Goal: Task Accomplishment & Management: Use online tool/utility

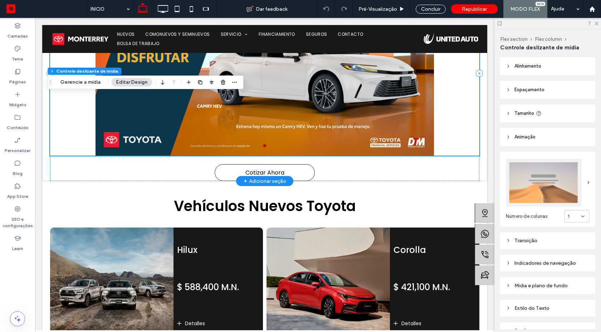
scroll to position [257, 0]
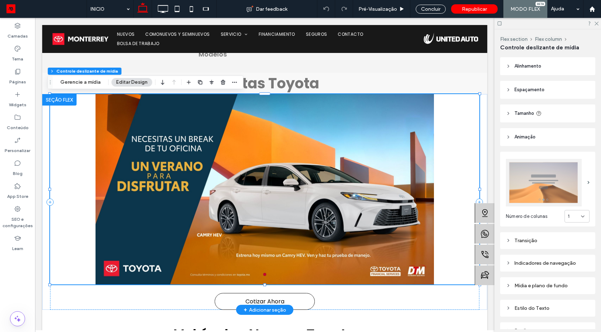
click at [281, 191] on div at bounding box center [264, 194] width 429 height 156
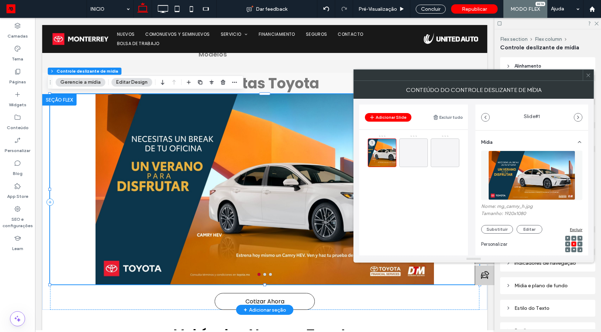
click at [586, 73] on icon at bounding box center [587, 75] width 5 height 5
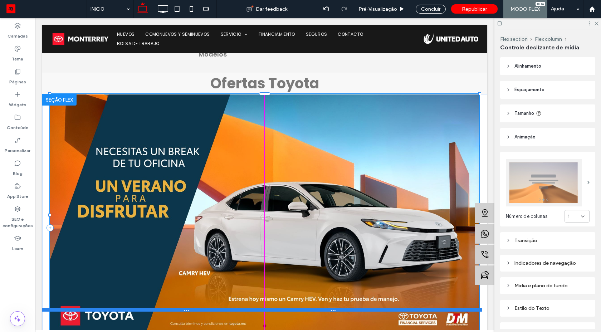
drag, startPoint x: 261, startPoint y: 284, endPoint x: 267, endPoint y: 310, distance: 26.5
click at [267, 310] on div "a a a a 100% , 676px Cotizar Ahora Seção Clique para editar no Modo Flex + Adic…" at bounding box center [264, 227] width 445 height 267
type input "***"
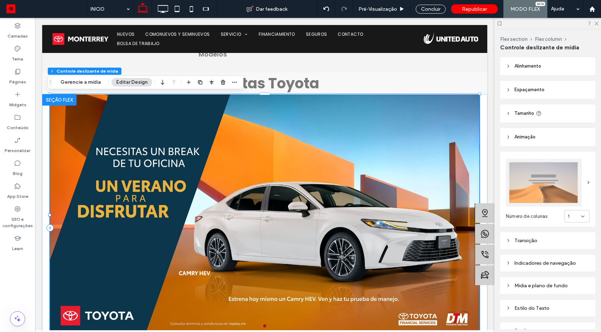
click at [266, 202] on div at bounding box center [264, 215] width 429 height 242
click at [266, 202] on div at bounding box center [264, 220] width 429 height 208
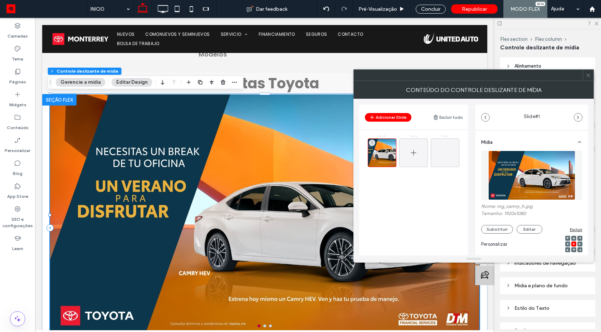
click at [413, 148] on icon at bounding box center [413, 152] width 9 height 9
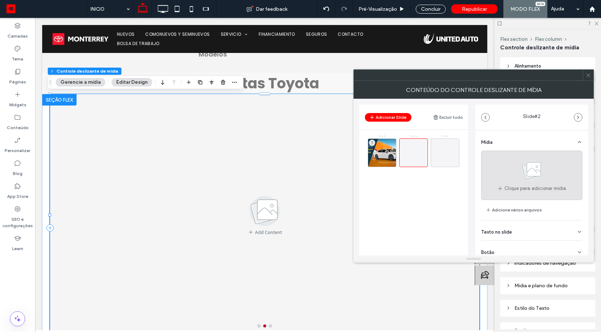
click at [541, 175] on icon at bounding box center [532, 170] width 36 height 24
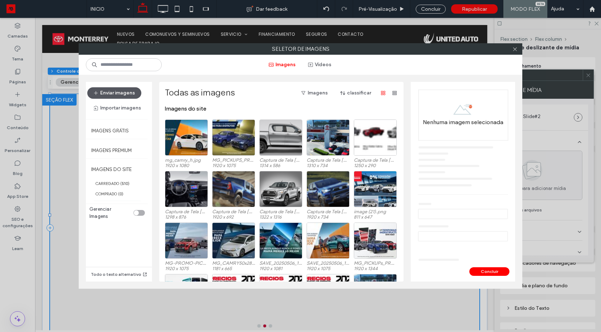
click at [107, 96] on button "Enviar imagens" at bounding box center [114, 92] width 54 height 11
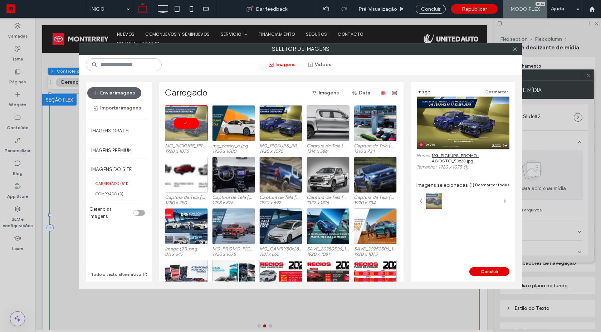
click at [486, 270] on button "Concluir" at bounding box center [489, 271] width 40 height 9
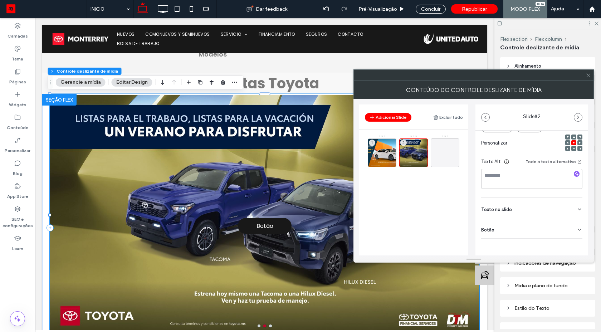
drag, startPoint x: 570, startPoint y: 229, endPoint x: 570, endPoint y: 243, distance: 14.3
click at [570, 230] on div "Botão" at bounding box center [531, 228] width 101 height 20
click at [573, 246] on use at bounding box center [576, 244] width 6 height 4
click at [586, 78] on icon at bounding box center [587, 75] width 5 height 5
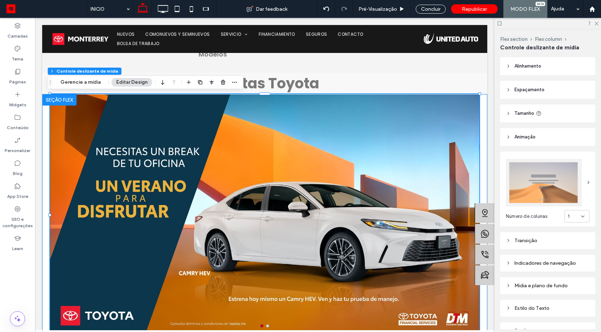
click at [45, 137] on div "a a a a Cotizar Ahora" at bounding box center [264, 227] width 445 height 267
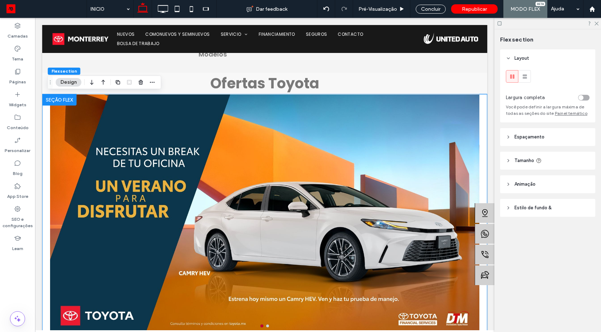
click at [583, 98] on div "toggle" at bounding box center [583, 98] width 11 height 6
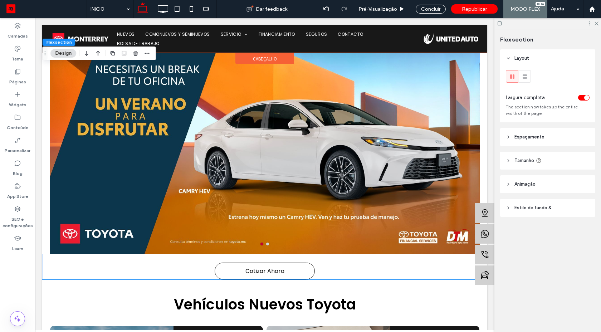
scroll to position [322, 0]
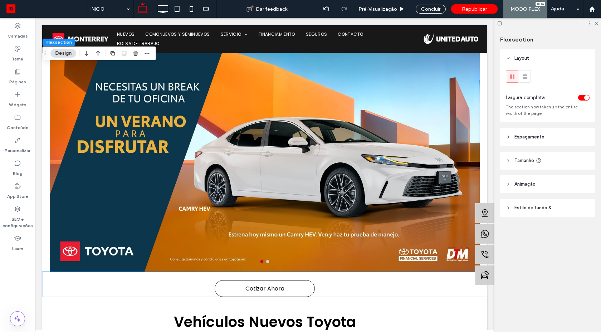
click at [60, 153] on div at bounding box center [264, 155] width 445 height 208
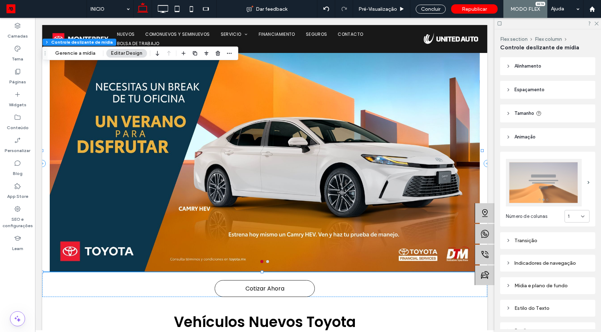
click at [521, 66] on span "Alinhamento" at bounding box center [527, 66] width 27 height 7
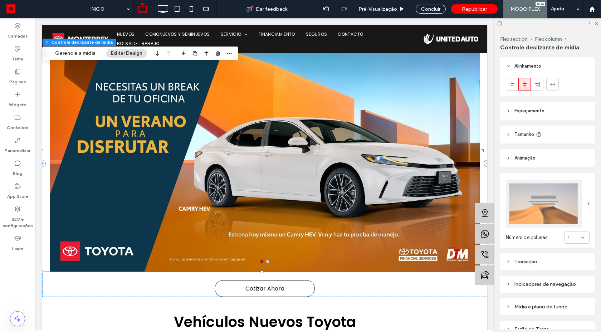
click at [523, 133] on span "Tamanho" at bounding box center [524, 134] width 20 height 7
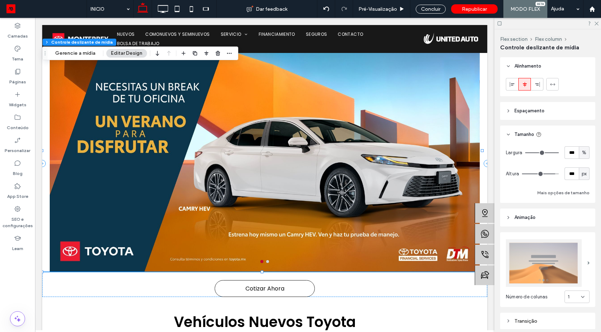
click at [583, 175] on div "px" at bounding box center [583, 173] width 7 height 7
click at [582, 235] on span "A" at bounding box center [580, 236] width 3 height 7
type input "*"
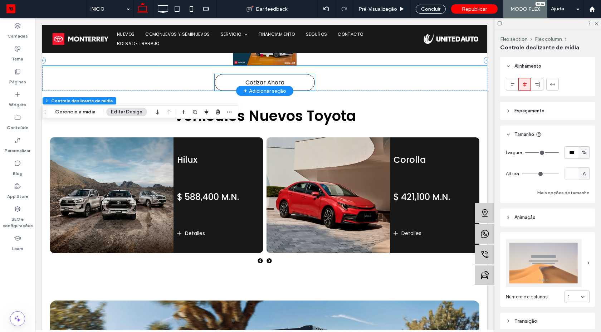
scroll to position [193, 0]
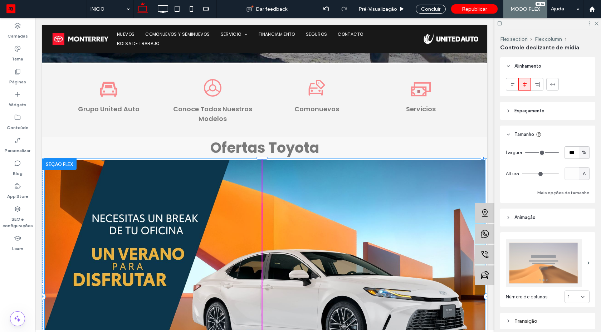
drag, startPoint x: 261, startPoint y: 195, endPoint x: 267, endPoint y: 292, distance: 97.4
click at [271, 301] on div "a a a a 100% , 700px Cotizar Ahora" at bounding box center [264, 296] width 445 height 276
type input "***"
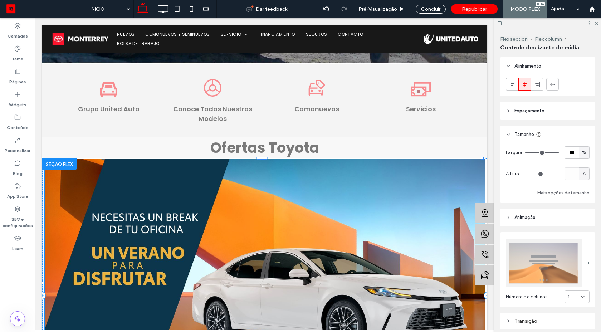
type input "***"
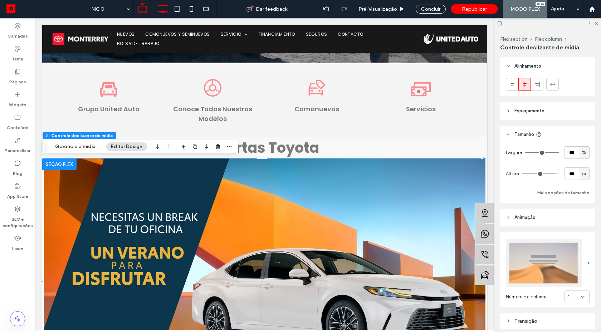
click at [159, 10] on icon at bounding box center [163, 9] width 14 height 14
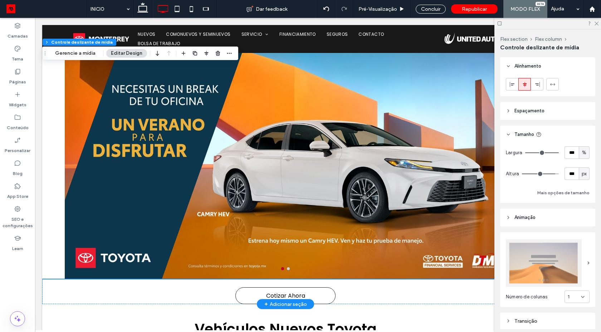
scroll to position [322, 0]
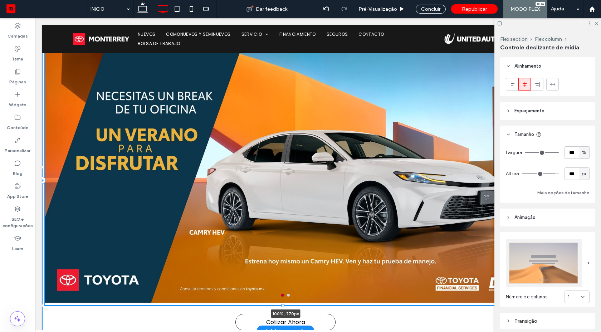
drag, startPoint x: 283, startPoint y: 279, endPoint x: 282, endPoint y: 292, distance: 13.6
click at [282, 292] on div "a a a a 100% , 770px Cotizar Ahora" at bounding box center [285, 180] width 486 height 301
type input "***"
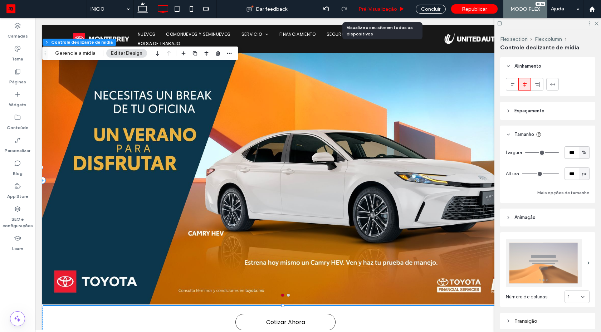
click at [373, 8] on span "Pré-Visualizaçāo" at bounding box center [377, 9] width 39 height 6
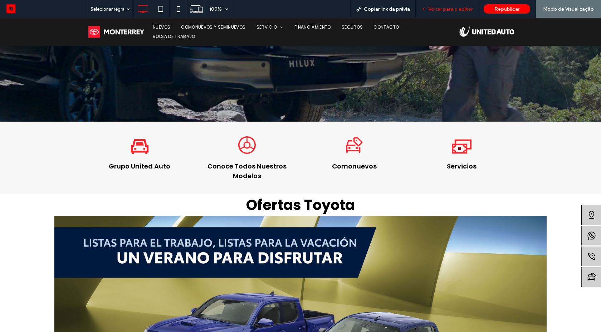
scroll to position [257, 0]
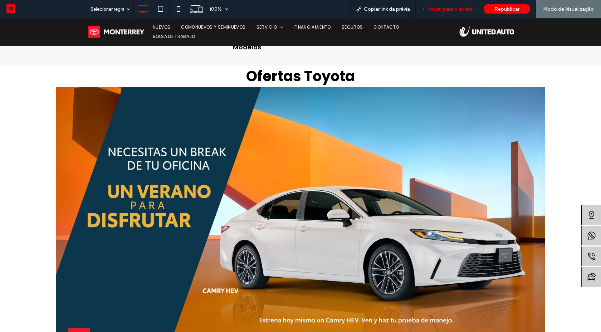
click at [440, 11] on span "Voltar para o editor" at bounding box center [450, 9] width 44 height 6
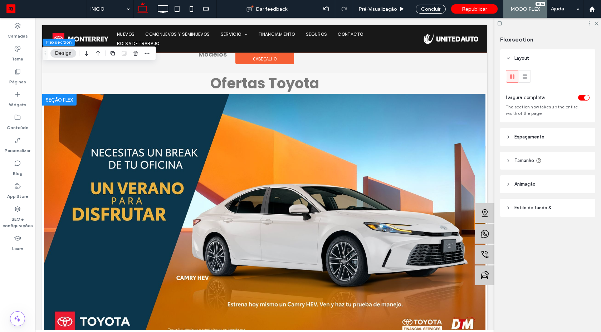
scroll to position [322, 0]
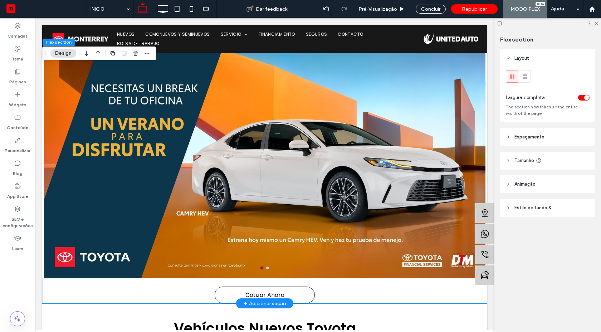
click at [355, 124] on div at bounding box center [264, 158] width 445 height 214
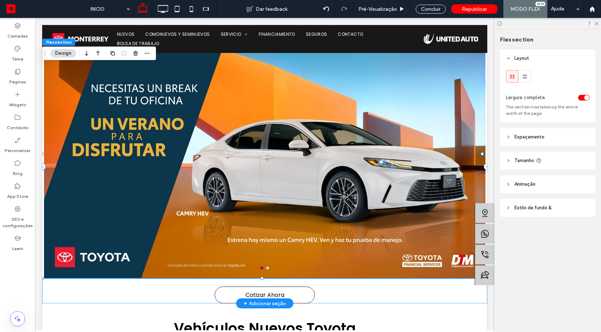
scroll to position [0, 0]
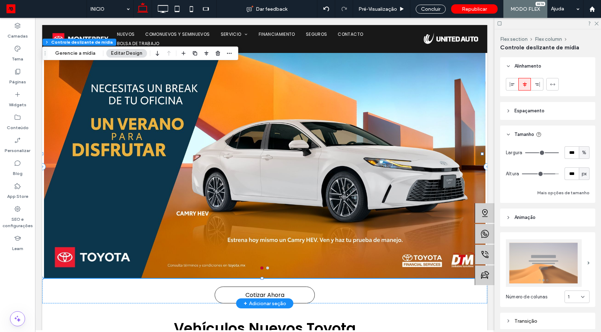
click at [263, 148] on div at bounding box center [264, 158] width 445 height 214
click at [216, 53] on use "button" at bounding box center [218, 53] width 4 height 5
click at [216, 53] on div at bounding box center [264, 39] width 445 height 28
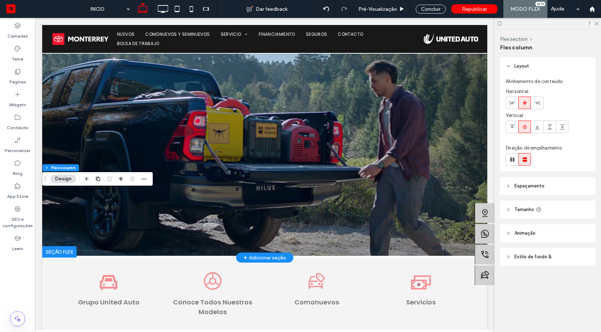
scroll to position [193, 0]
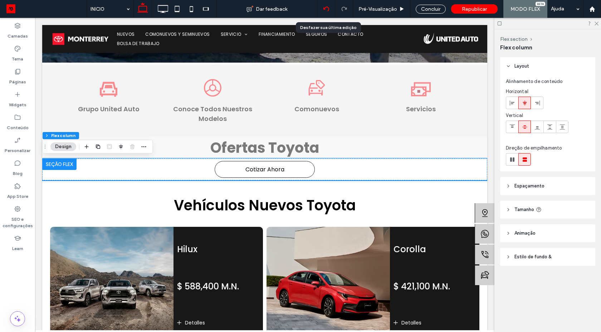
click at [330, 11] on div at bounding box center [326, 9] width 18 height 6
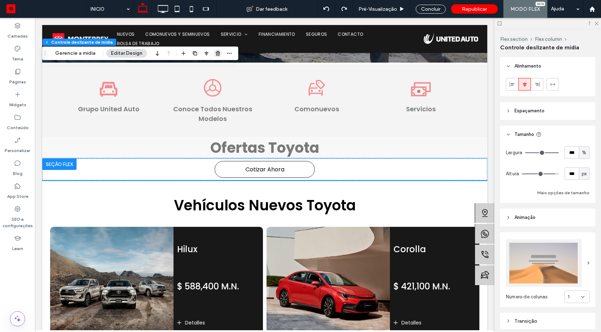
click at [216, 54] on use "button" at bounding box center [218, 53] width 4 height 5
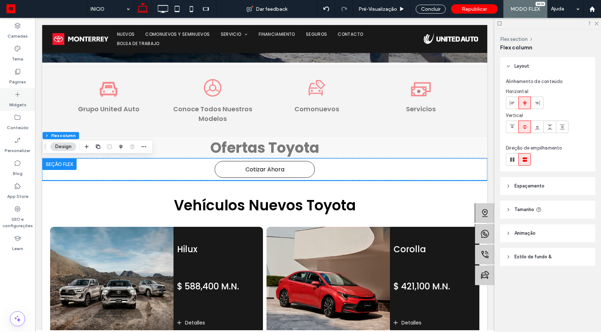
click at [15, 94] on icon at bounding box center [17, 94] width 7 height 7
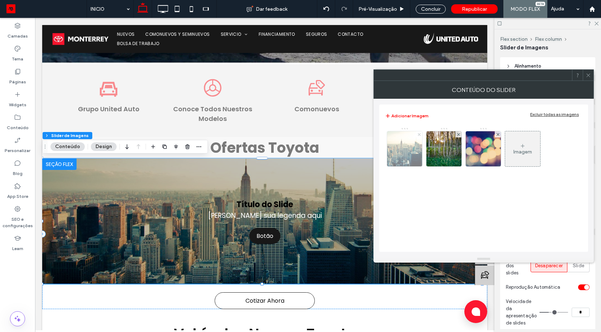
click at [418, 133] on icon at bounding box center [419, 134] width 3 height 3
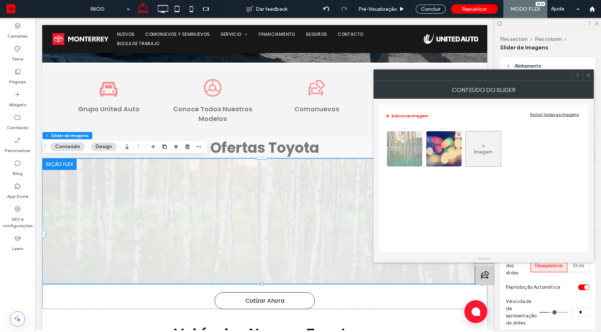
click at [458, 137] on div "Imagem" at bounding box center [483, 150] width 197 height 46
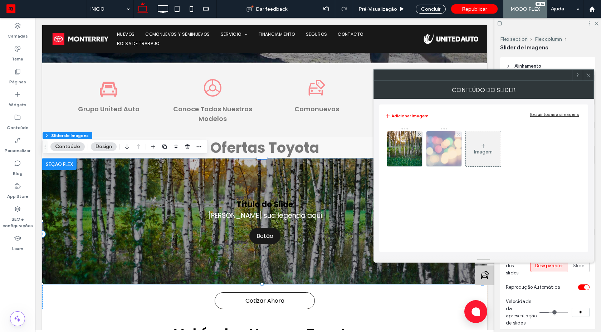
click at [457, 134] on icon at bounding box center [458, 134] width 3 height 3
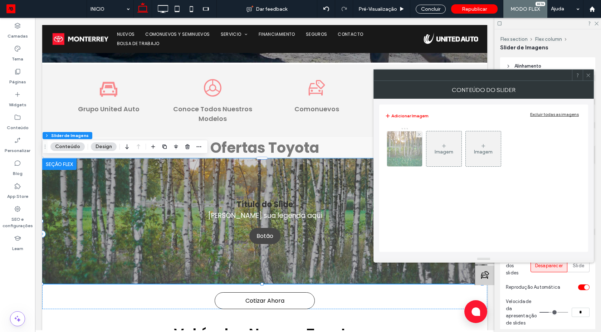
click at [416, 135] on div at bounding box center [419, 134] width 6 height 6
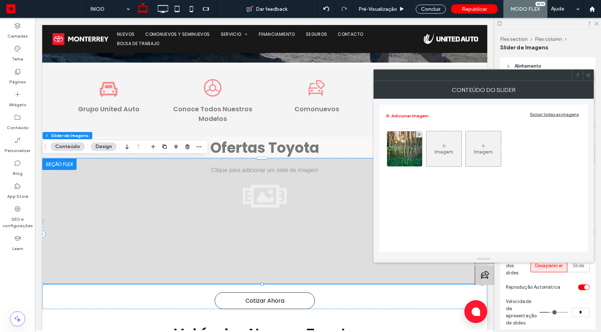
click at [419, 135] on div at bounding box center [300, 166] width 601 height 332
click at [402, 145] on icon at bounding box center [405, 146] width 6 height 6
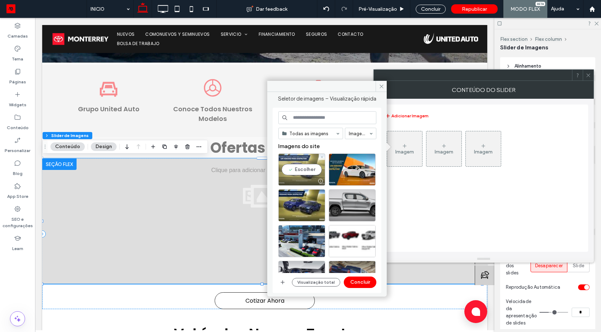
click at [294, 174] on div "Escolher" at bounding box center [301, 169] width 47 height 32
click at [296, 171] on div at bounding box center [301, 169] width 47 height 32
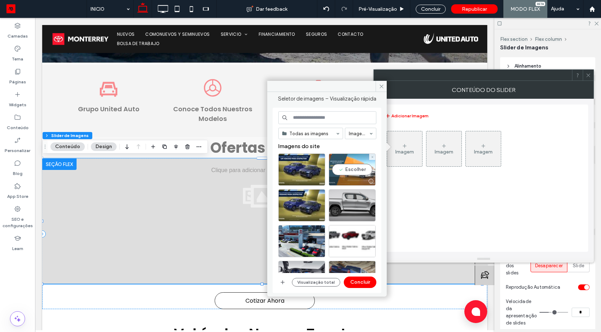
drag, startPoint x: 348, startPoint y: 167, endPoint x: 333, endPoint y: 168, distance: 14.4
click at [347, 167] on div "Escolher" at bounding box center [352, 169] width 47 height 32
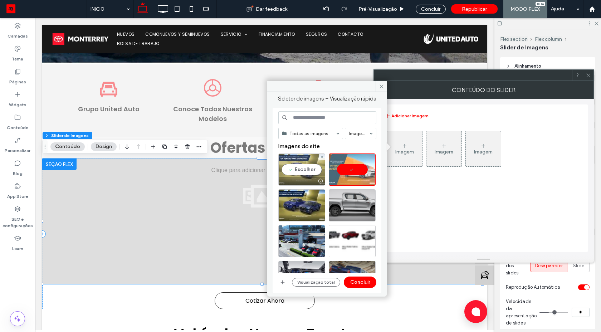
click at [292, 174] on div "Escolher" at bounding box center [301, 169] width 47 height 32
click at [349, 285] on button "Concluir" at bounding box center [360, 281] width 33 height 11
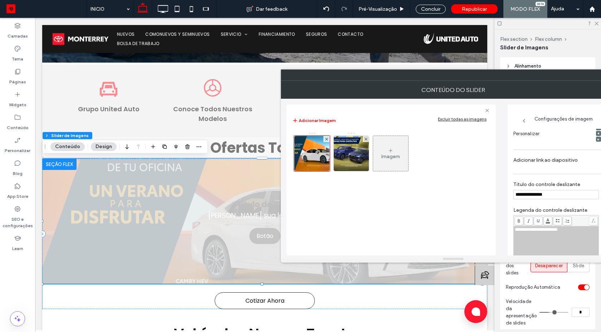
scroll to position [0, 0]
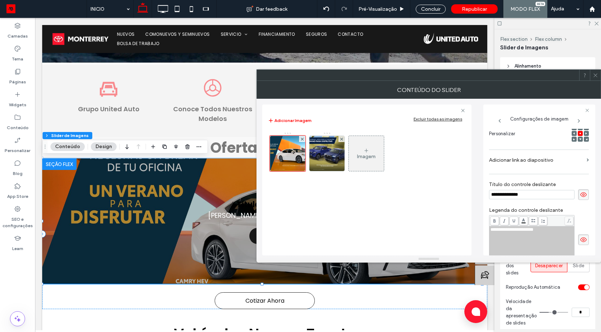
drag, startPoint x: 577, startPoint y: 191, endPoint x: 577, endPoint y: 196, distance: 5.0
click at [580, 194] on icon at bounding box center [583, 195] width 7 height 8
click at [578, 244] on span at bounding box center [583, 239] width 11 height 11
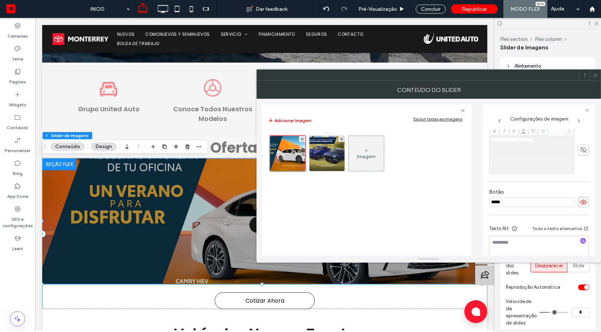
scroll to position [204, 0]
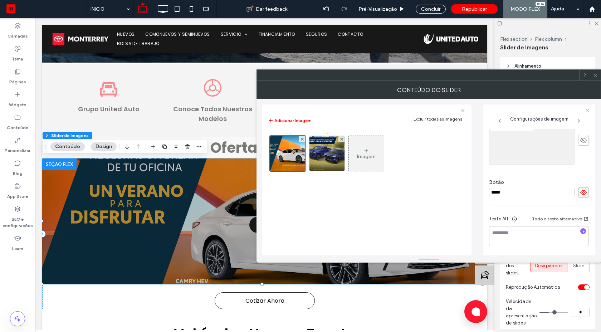
drag, startPoint x: 579, startPoint y: 195, endPoint x: 424, endPoint y: 176, distance: 155.2
click at [580, 195] on icon at bounding box center [583, 192] width 7 height 8
drag, startPoint x: 331, startPoint y: 154, endPoint x: 463, endPoint y: 170, distance: 132.9
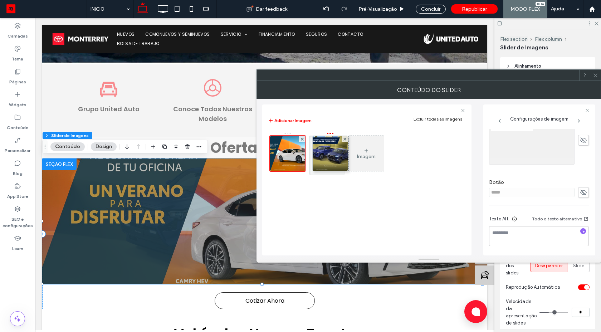
scroll to position [113, 0]
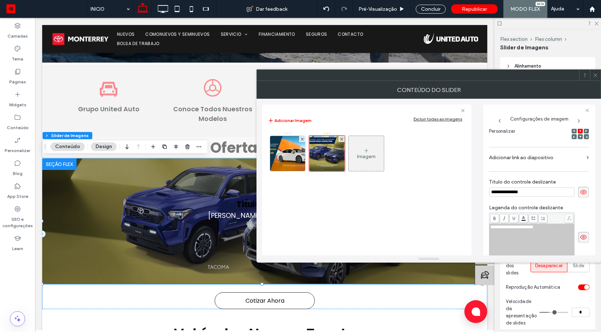
click at [578, 197] on span at bounding box center [583, 192] width 11 height 11
click at [580, 235] on use at bounding box center [583, 237] width 6 height 5
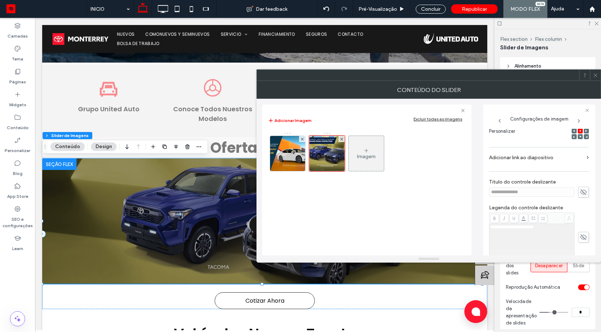
scroll to position [210, 0]
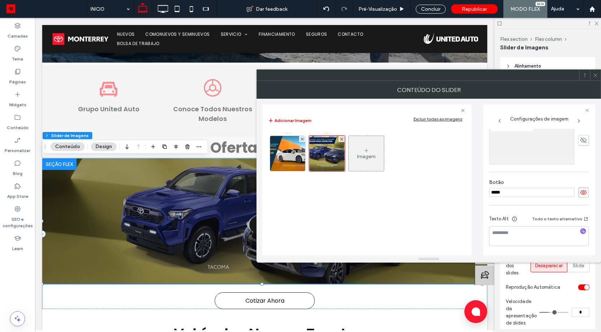
click at [578, 188] on span at bounding box center [583, 192] width 11 height 11
drag, startPoint x: 595, startPoint y: 75, endPoint x: 587, endPoint y: 82, distance: 10.9
click at [595, 75] on icon at bounding box center [595, 75] width 5 height 5
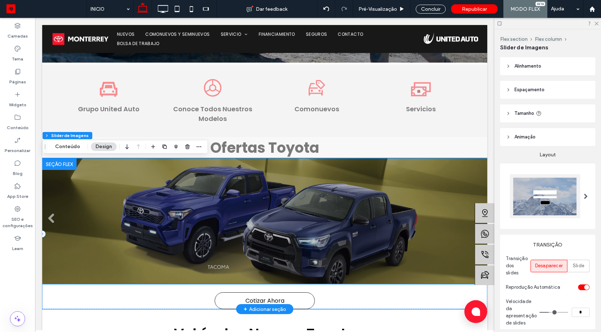
scroll to position [257, 0]
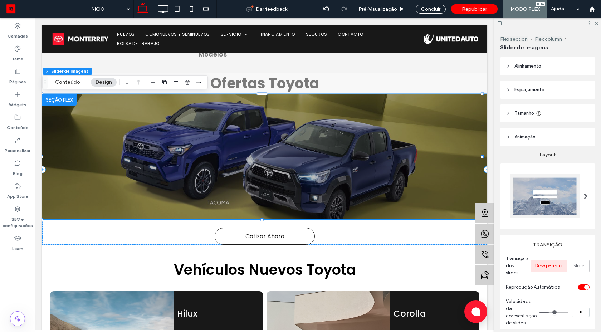
click at [518, 68] on span "Alinhamento" at bounding box center [527, 66] width 27 height 7
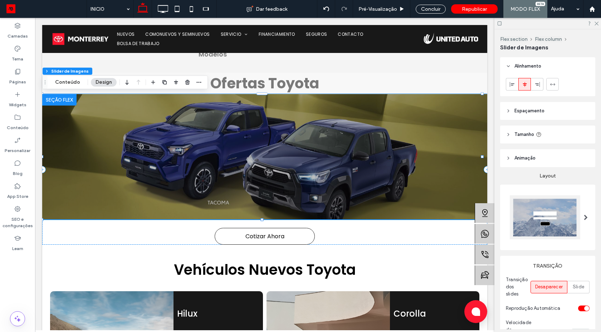
click at [528, 132] on span "Tamanho" at bounding box center [524, 134] width 20 height 7
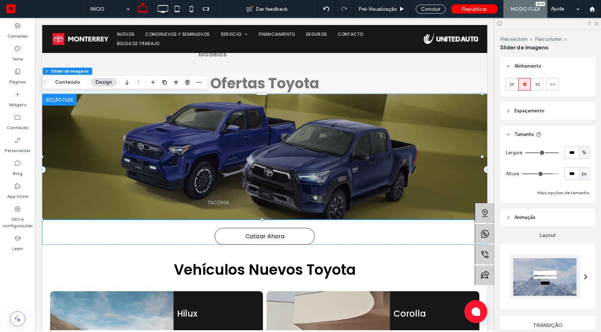
click at [582, 170] on span "px" at bounding box center [583, 173] width 5 height 7
click at [581, 234] on span "A" at bounding box center [580, 236] width 3 height 7
type input "*"
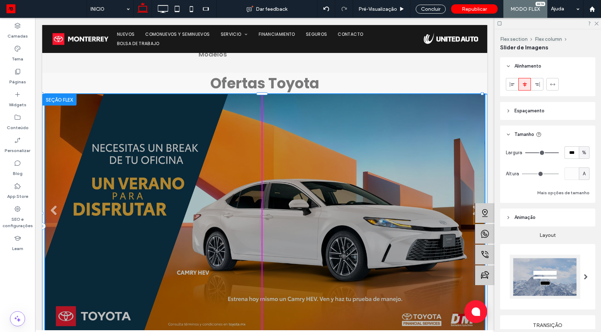
drag, startPoint x: 262, startPoint y: 98, endPoint x: 267, endPoint y: 215, distance: 117.4
click at [267, 215] on div "Título do Slide Escreva sua legenda aqui Botão Título do Slide Escreva sua lege…" at bounding box center [264, 226] width 445 height 264
type input "***"
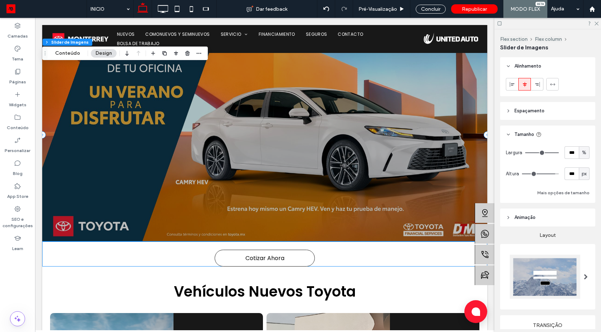
scroll to position [322, 0]
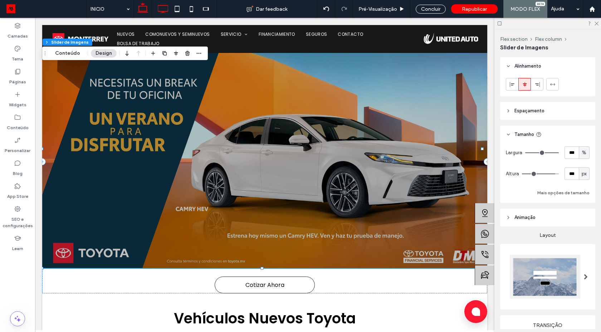
click at [167, 11] on use at bounding box center [163, 9] width 10 height 8
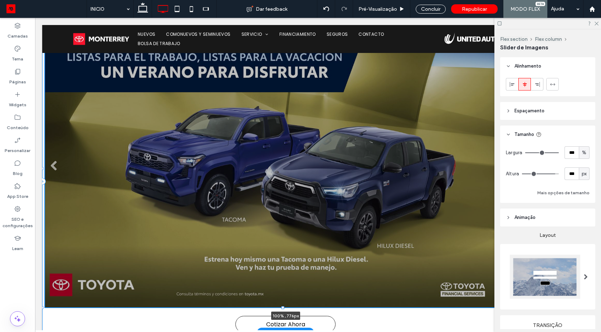
drag, startPoint x: 282, startPoint y: 268, endPoint x: 284, endPoint y: 288, distance: 19.7
click at [284, 288] on div "Título do Slide Escreva sua legenda aqui Botão Título do Slide Escreva sua lege…" at bounding box center [285, 181] width 486 height 303
type input "***"
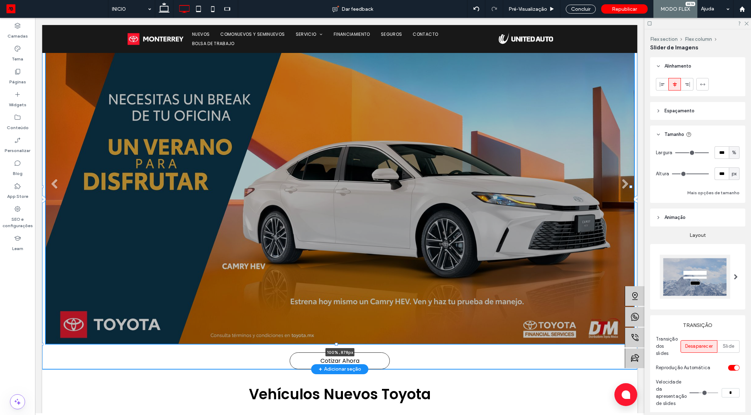
drag, startPoint x: 336, startPoint y: 307, endPoint x: 335, endPoint y: 325, distance: 18.3
click at [335, 325] on div "Título do Slide Escreva sua legenda aqui Botão Título do Slide Escreva sua lege…" at bounding box center [339, 199] width 595 height 339
type input "***"
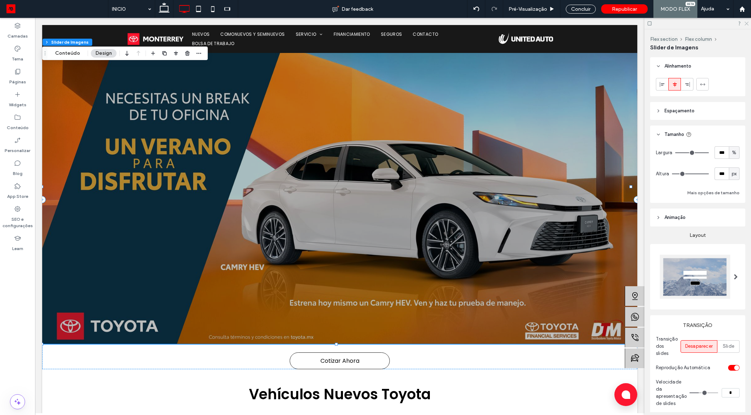
click at [600, 22] on icon at bounding box center [746, 23] width 5 height 5
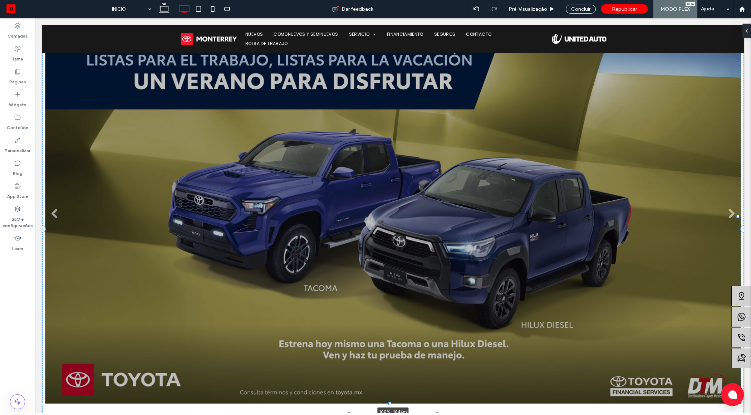
drag, startPoint x: 390, startPoint y: 343, endPoint x: 493, endPoint y: 247, distance: 141.4
click at [388, 331] on div "Título do Slide Escreva sua legenda aqui Botão Título do Slide Escreva sua lege…" at bounding box center [393, 229] width 702 height 399
type input "****"
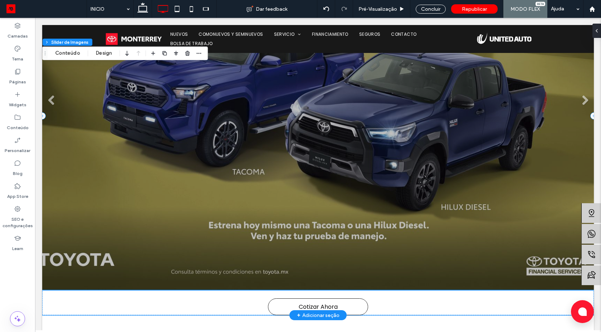
scroll to position [418, 0]
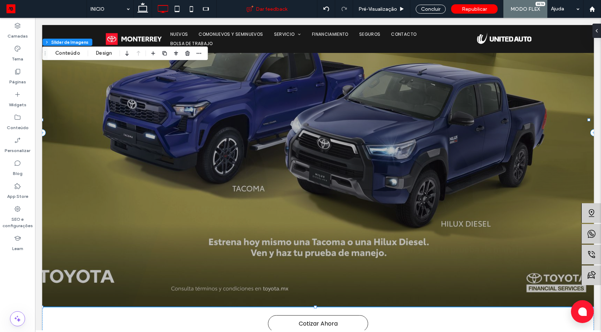
click at [311, 14] on div "Dar feedback" at bounding box center [267, 9] width 100 height 18
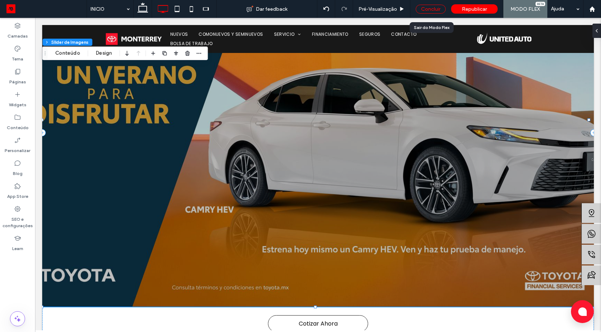
click at [434, 10] on div "Concluir" at bounding box center [431, 9] width 30 height 9
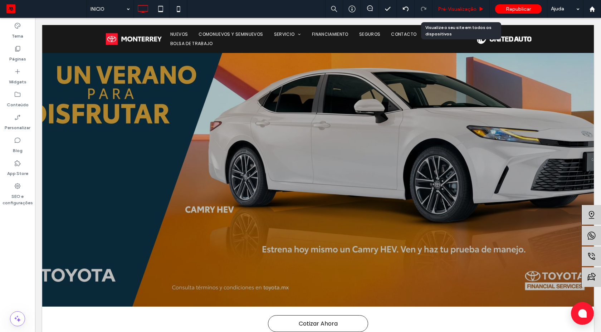
click at [473, 7] on span "Pré-Visualizaçāo" at bounding box center [457, 9] width 39 height 6
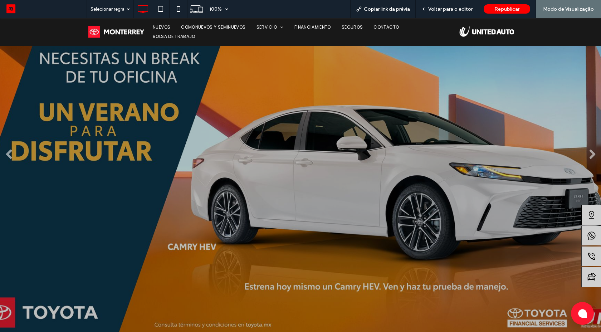
scroll to position [418, 0]
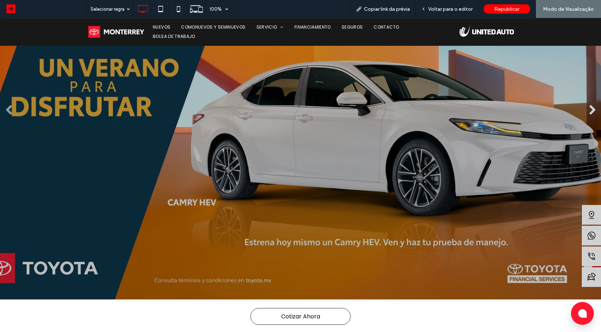
click at [587, 109] on link "Next" at bounding box center [591, 110] width 11 height 11
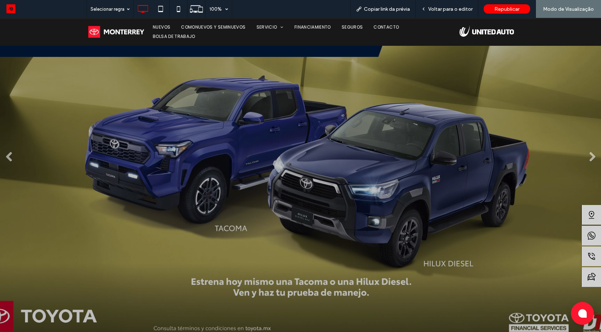
scroll to position [354, 0]
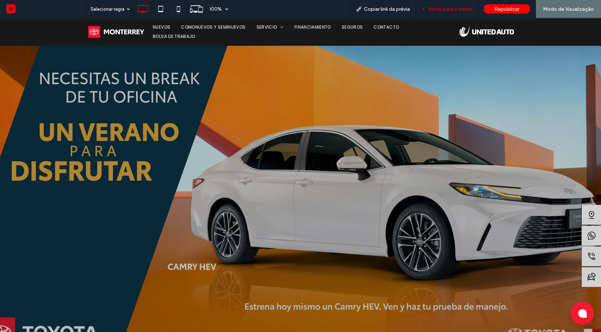
click at [444, 5] on div "Voltar para o editor" at bounding box center [447, 9] width 63 height 18
click at [438, 13] on div "Voltar para o editor" at bounding box center [447, 9] width 63 height 18
click at [438, 10] on span "Voltar para o editor" at bounding box center [450, 9] width 44 height 6
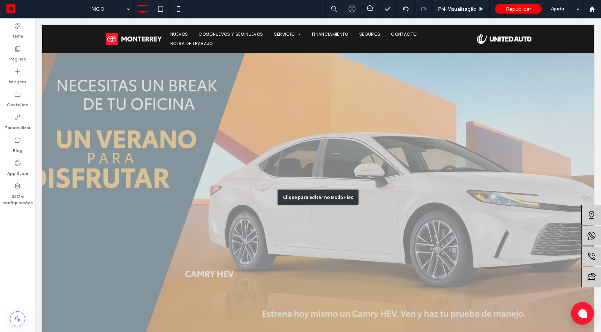
scroll to position [418, 0]
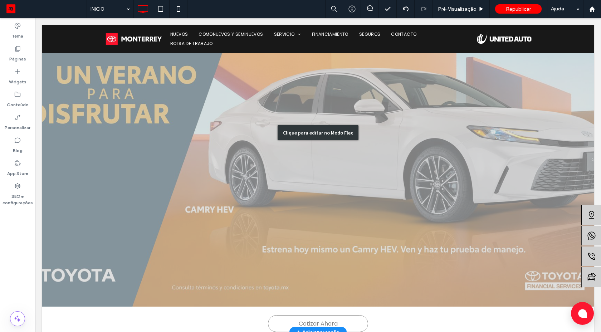
click at [306, 181] on div "Clique para editar no Modo Flex" at bounding box center [317, 132] width 551 height 399
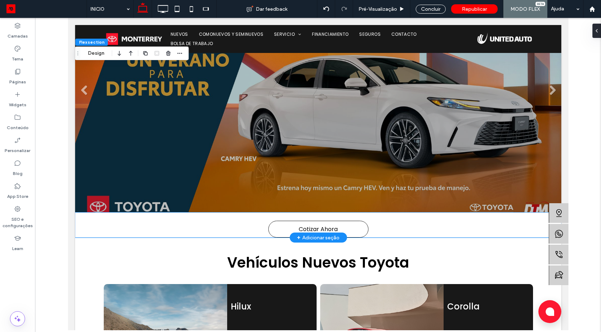
scroll to position [290, 0]
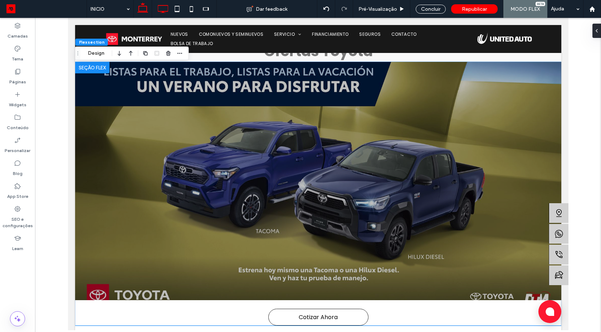
drag, startPoint x: 163, startPoint y: 9, endPoint x: 142, endPoint y: 4, distance: 22.1
click at [163, 9] on icon at bounding box center [163, 9] width 14 height 14
type input "***"
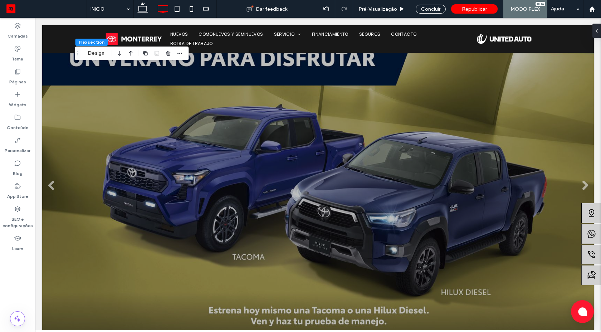
scroll to position [418, 0]
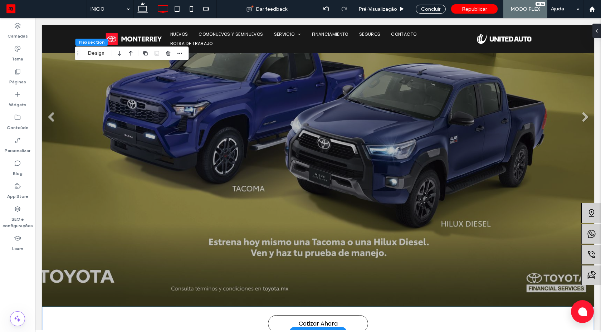
click at [281, 287] on li "Título do Slide Escreva sua legenda aqui Botão" at bounding box center [317, 119] width 551 height 373
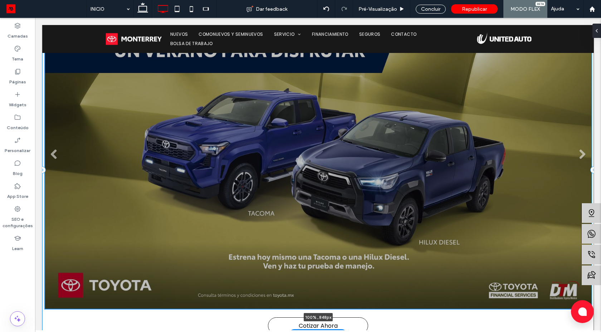
scroll to position [348, 0]
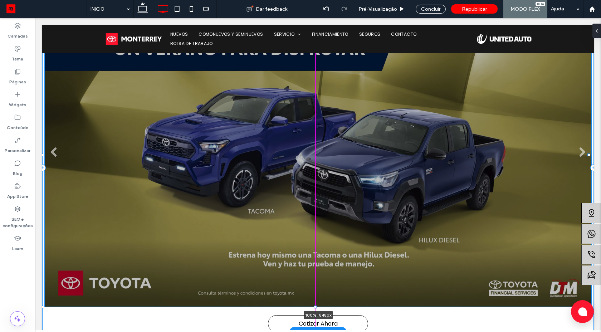
drag, startPoint x: 316, startPoint y: 302, endPoint x: 326, endPoint y: 272, distance: 31.9
click at [326, 272] on div "Título do Slide Escreva sua legenda aqui Botão Título do Slide Escreva sua lege…" at bounding box center [317, 167] width 551 height 329
type input "***"
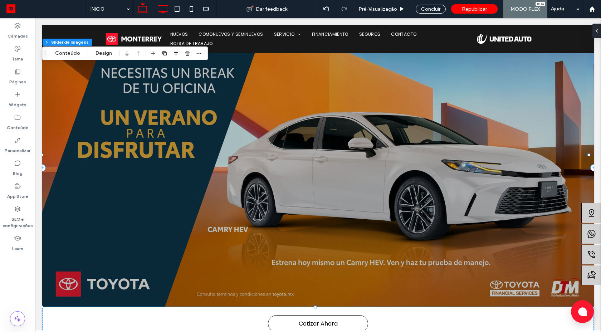
click at [142, 9] on icon at bounding box center [143, 9] width 14 height 14
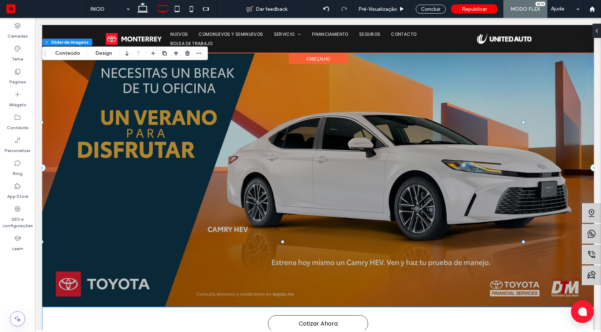
type input "***"
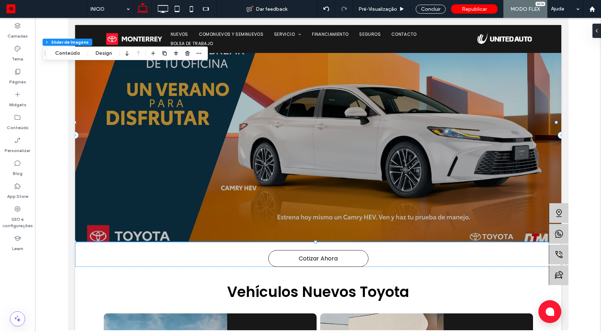
type input "***"
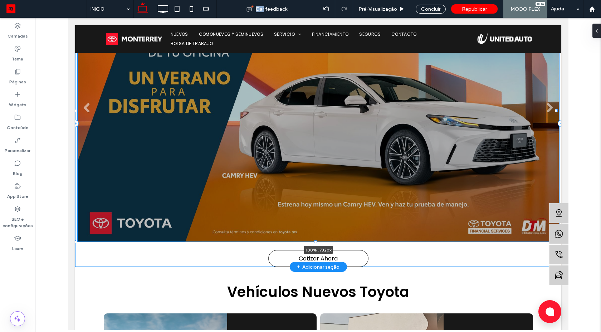
drag, startPoint x: 314, startPoint y: 242, endPoint x: 456, endPoint y: 96, distance: 203.6
click at [319, 254] on div "Título do Slide Escreva sua legenda aqui Botão Título do Slide Escreva sua lege…" at bounding box center [318, 123] width 486 height 287
type input "***"
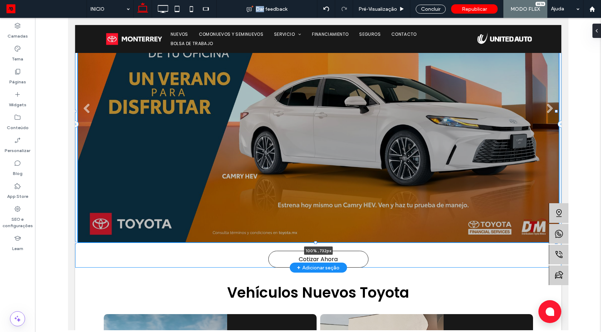
type input "***"
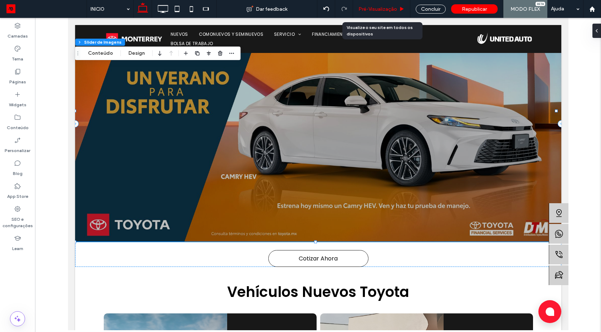
click at [394, 12] on div "Pré-Visualizaçāo" at bounding box center [381, 9] width 57 height 18
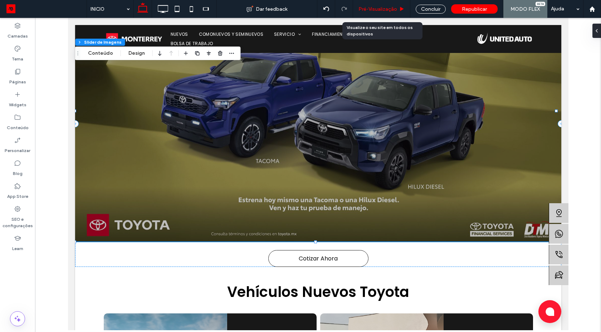
drag, startPoint x: 382, startPoint y: 6, endPoint x: 339, endPoint y: 83, distance: 88.2
click at [382, 6] on span "Pré-Visualizaçāo" at bounding box center [377, 9] width 39 height 6
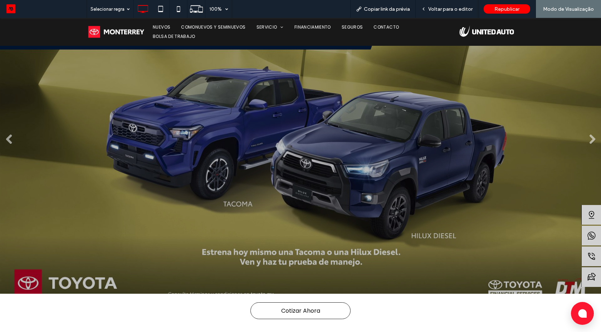
scroll to position [371, 0]
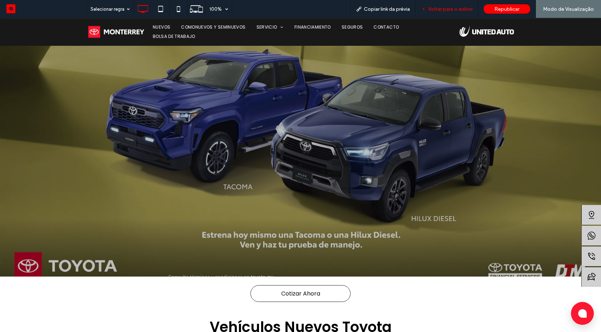
click at [437, 10] on span "Voltar para o editor" at bounding box center [450, 9] width 44 height 6
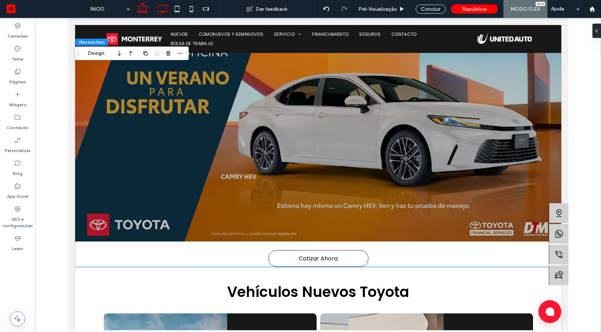
click at [164, 5] on icon at bounding box center [163, 9] width 14 height 14
drag, startPoint x: 164, startPoint y: 5, endPoint x: 182, endPoint y: 12, distance: 18.6
click at [167, 6] on icon at bounding box center [163, 9] width 14 height 14
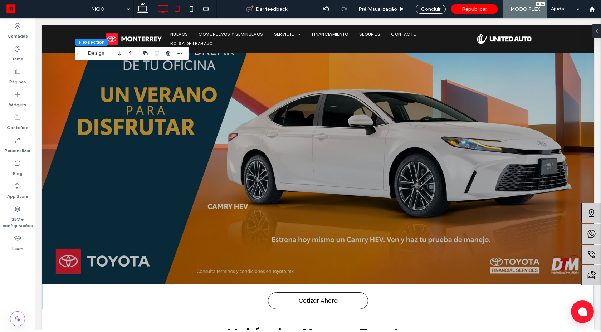
type input "***"
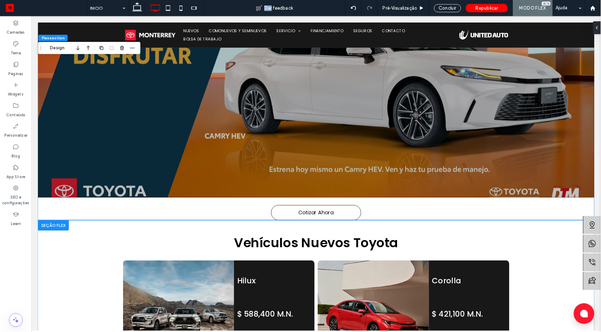
scroll to position [435, 0]
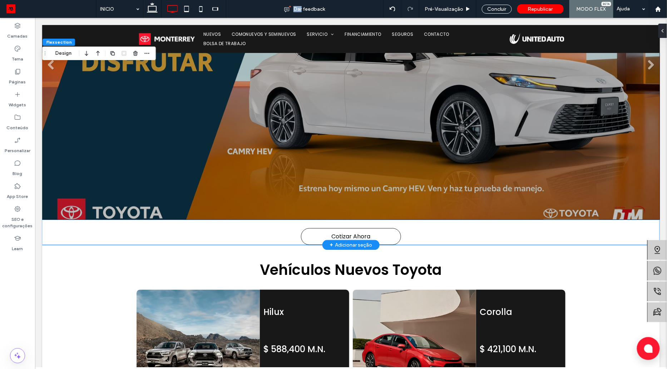
click at [360, 204] on li "Título do Slide Escreva sua legenda aqui Botão" at bounding box center [351, 67] width 618 height 303
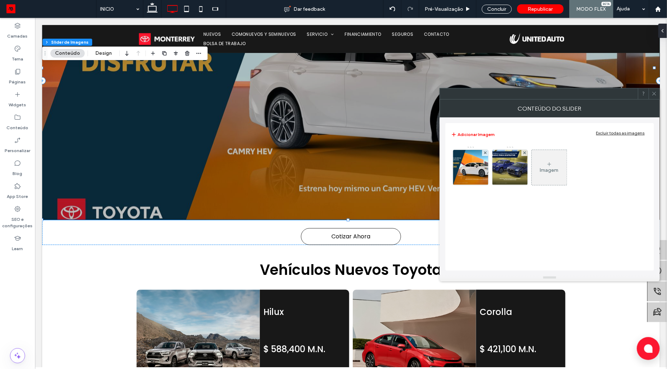
drag, startPoint x: 653, startPoint y: 94, endPoint x: 460, endPoint y: 194, distance: 218.1
click at [600, 94] on icon at bounding box center [654, 93] width 5 height 5
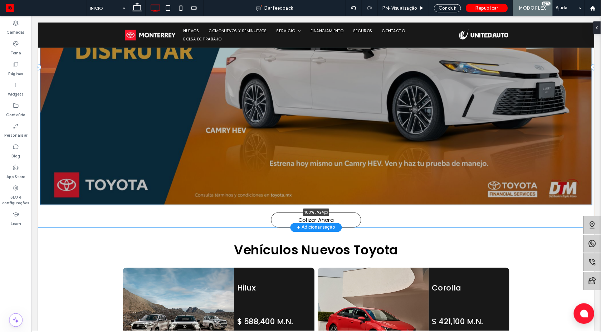
scroll to position [462, 0]
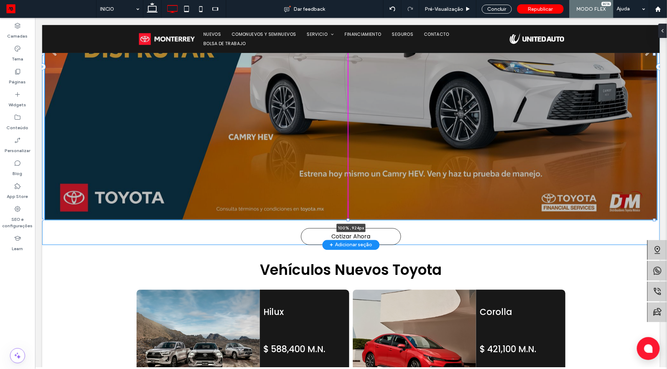
drag, startPoint x: 349, startPoint y: 220, endPoint x: 480, endPoint y: 80, distance: 191.5
click at [348, 233] on div "Título do Slide Escreva sua legenda aqui Botão Título do Slide Escreva sua lege…" at bounding box center [351, 67] width 618 height 356
type input "***"
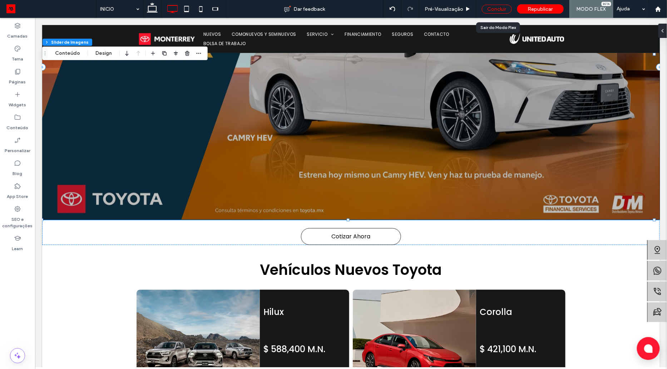
drag, startPoint x: 495, startPoint y: 10, endPoint x: 320, endPoint y: 140, distance: 218.2
click at [495, 10] on div "Concluir" at bounding box center [497, 9] width 30 height 9
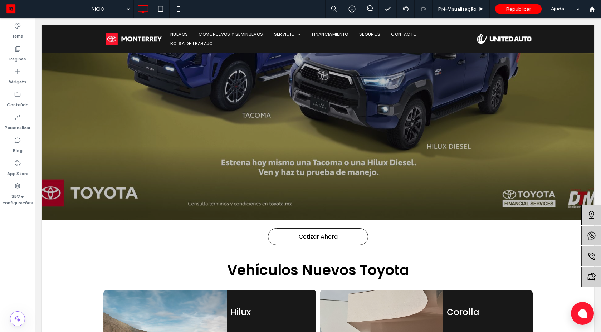
click at [296, 11] on div "INICIO Pré-Visualizaçāo Republicar Ajuda" at bounding box center [344, 9] width 514 height 18
click at [462, 11] on span "Pré-Visualizaçāo" at bounding box center [457, 9] width 39 height 6
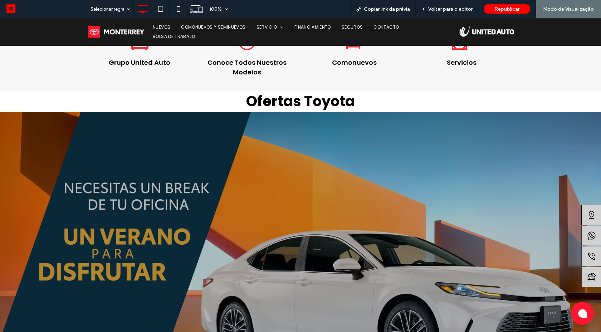
scroll to position [205, 0]
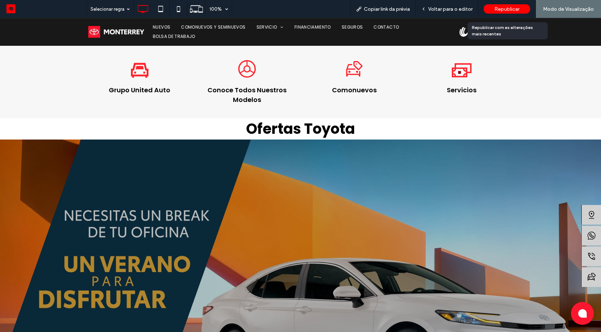
click at [504, 14] on div "Republicar" at bounding box center [506, 9] width 46 height 18
click at [503, 14] on div "Republicar" at bounding box center [506, 9] width 46 height 18
click at [493, 11] on div "Republicar" at bounding box center [506, 8] width 46 height 9
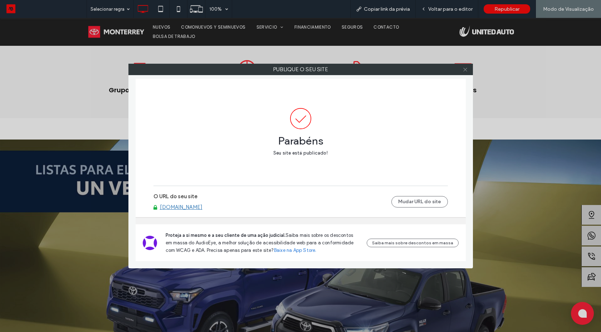
click at [462, 67] on icon at bounding box center [464, 69] width 5 height 5
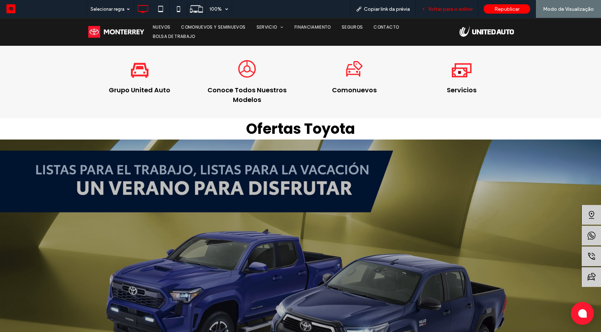
click at [452, 10] on span "Voltar para o editor" at bounding box center [450, 9] width 44 height 6
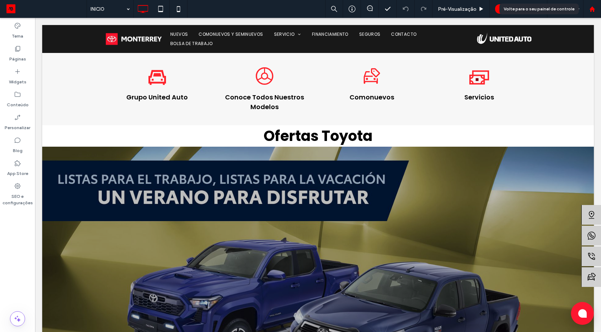
click at [597, 10] on div at bounding box center [591, 9] width 17 height 6
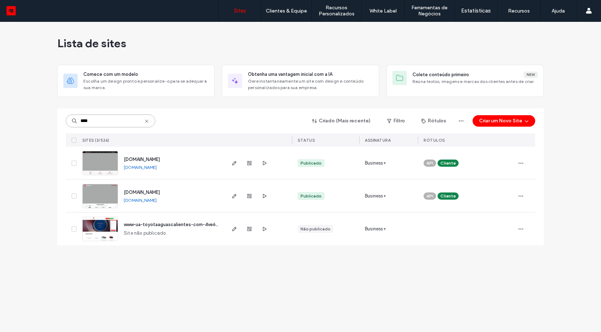
click at [93, 122] on input "****" at bounding box center [110, 120] width 89 height 13
click at [92, 122] on input "****" at bounding box center [110, 120] width 89 height 13
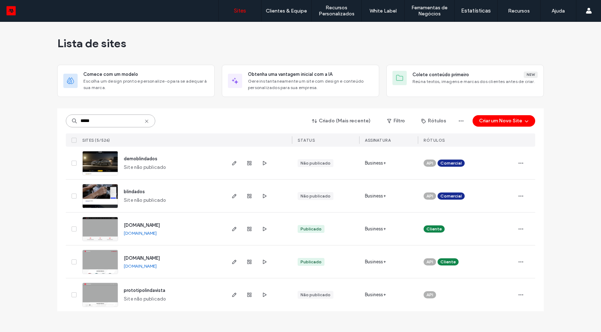
type input "*****"
click at [128, 234] on link "www.toyotalindavista.com.mx" at bounding box center [140, 232] width 33 height 5
click at [102, 237] on img at bounding box center [100, 241] width 35 height 49
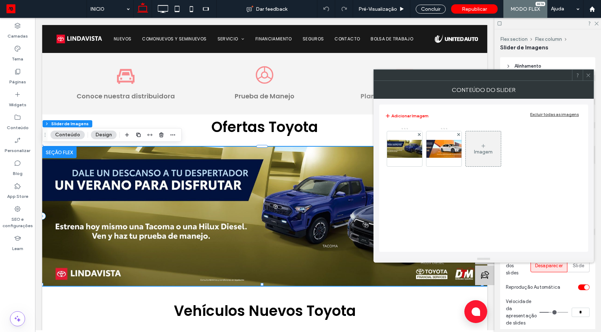
click at [583, 75] on div at bounding box center [588, 75] width 11 height 11
